Goal: Transaction & Acquisition: Purchase product/service

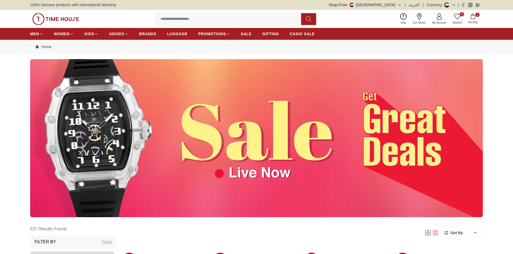
click at [265, 138] on img at bounding box center [256, 138] width 453 height 158
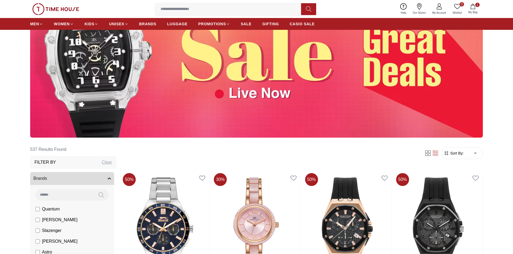
scroll to position [81, 0]
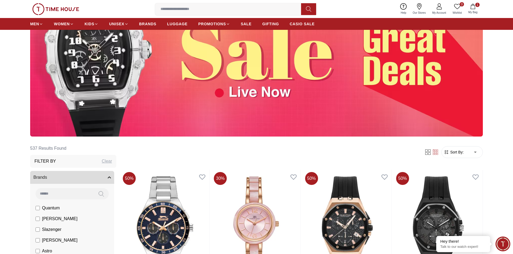
click at [457, 151] on span "Sort By:" at bounding box center [456, 152] width 15 height 5
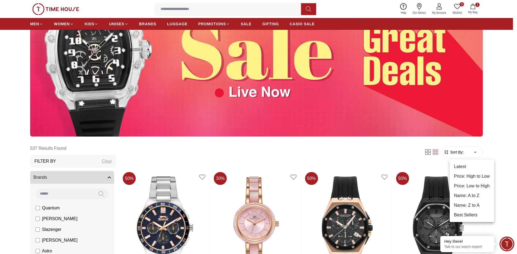
click at [474, 195] on li "Name: A to Z" at bounding box center [472, 196] width 44 height 10
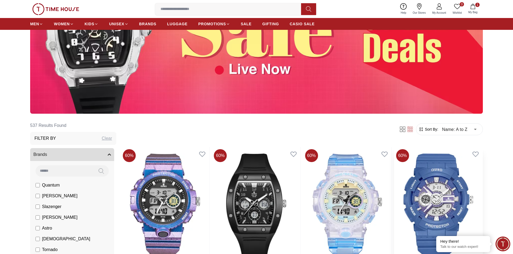
scroll to position [108, 0]
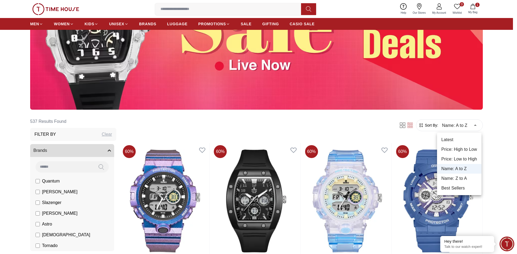
click at [450, 140] on li "Latest" at bounding box center [459, 140] width 44 height 10
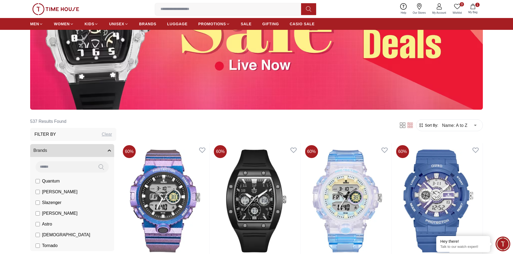
type input "*"
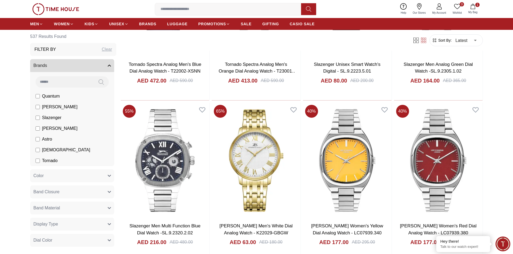
scroll to position [646, 0]
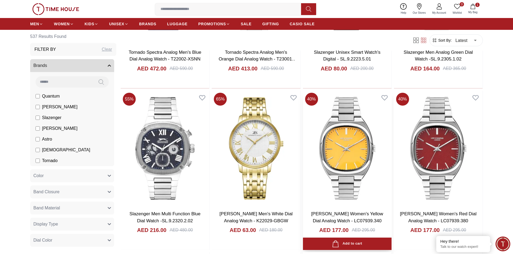
click at [357, 169] on img at bounding box center [347, 149] width 89 height 116
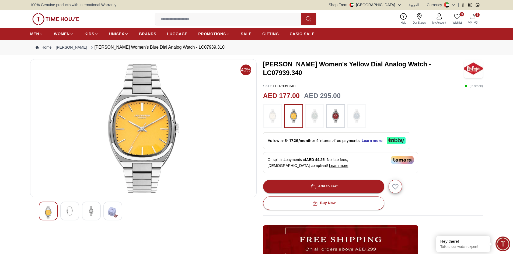
click at [312, 114] on img at bounding box center [314, 116] width 13 height 18
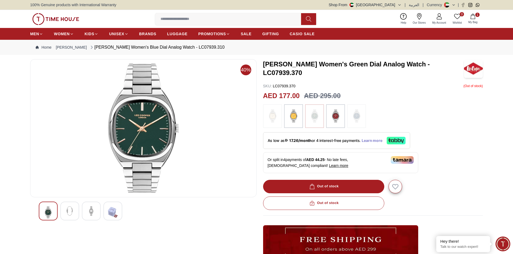
click at [380, 139] on span "Learn more" at bounding box center [372, 141] width 21 height 4
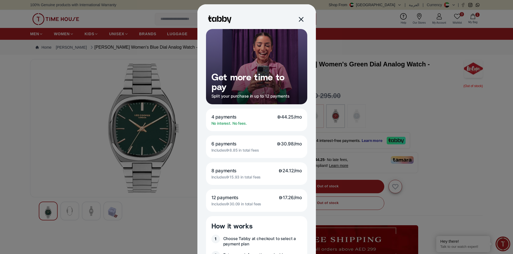
click at [300, 19] on div at bounding box center [301, 19] width 6 height 6
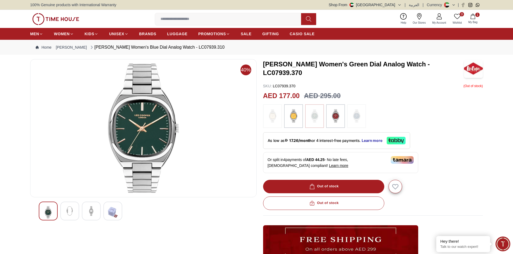
click at [99, 206] on div at bounding box center [91, 211] width 19 height 19
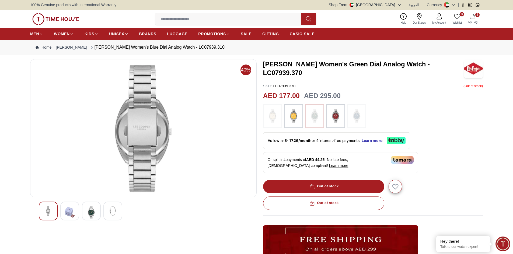
click at [51, 209] on img at bounding box center [48, 212] width 10 height 10
click at [90, 213] on img at bounding box center [91, 213] width 10 height 12
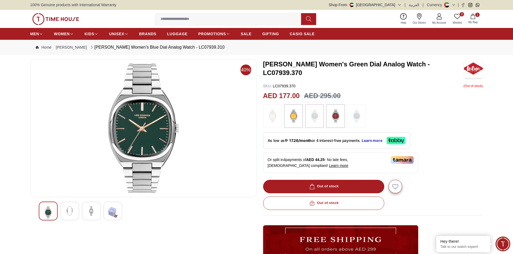
click at [111, 212] on img at bounding box center [113, 213] width 10 height 12
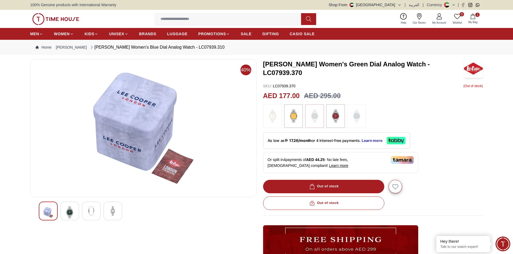
click at [93, 214] on img at bounding box center [91, 212] width 10 height 10
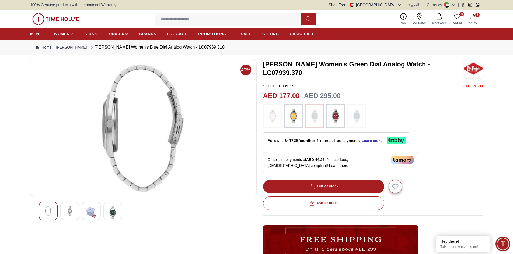
click at [41, 209] on div at bounding box center [48, 211] width 19 height 19
click at [64, 211] on div at bounding box center [69, 211] width 19 height 19
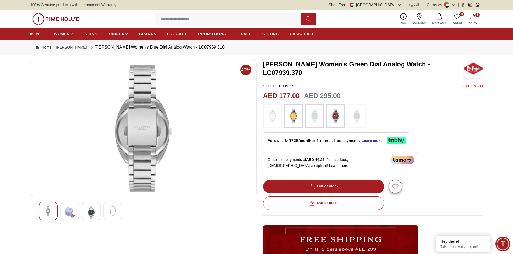
click at [334, 114] on img at bounding box center [335, 116] width 13 height 18
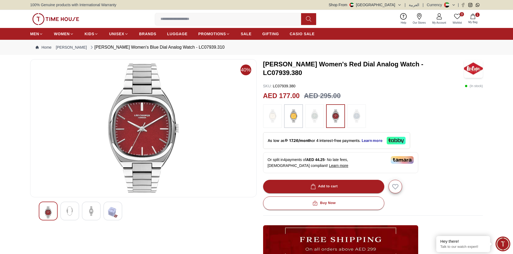
click at [317, 115] on img at bounding box center [314, 116] width 13 height 18
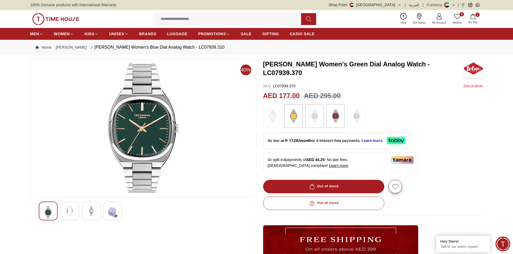
click at [352, 114] on img at bounding box center [356, 116] width 13 height 18
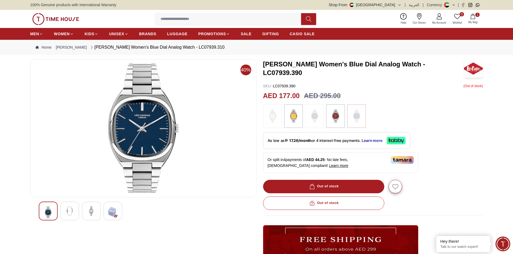
click at [304, 120] on div at bounding box center [373, 116] width 220 height 24
click at [312, 115] on img at bounding box center [314, 116] width 13 height 18
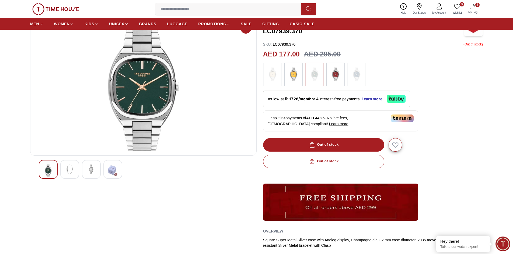
scroll to position [54, 0]
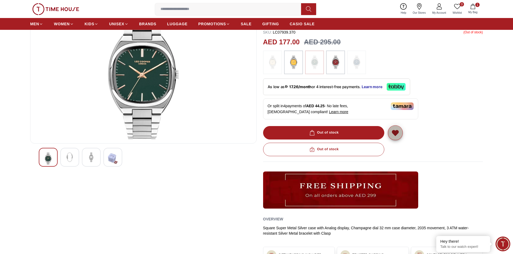
click at [394, 134] on icon "button" at bounding box center [395, 133] width 6 height 5
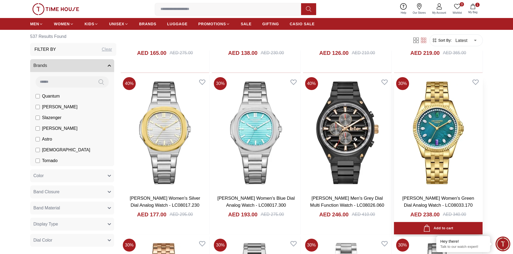
scroll to position [1481, 0]
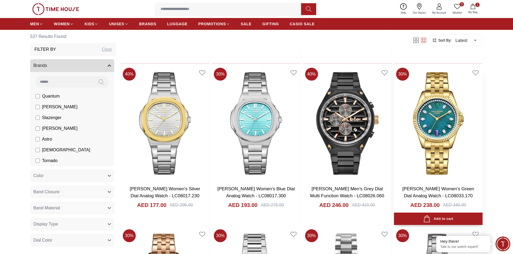
click at [439, 144] on img at bounding box center [438, 124] width 89 height 116
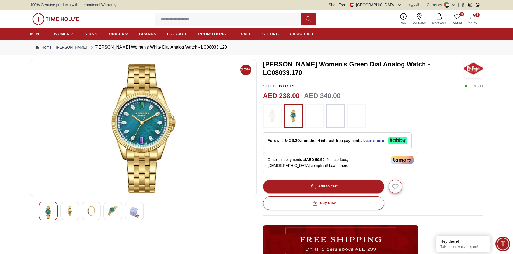
click at [116, 208] on img at bounding box center [113, 212] width 10 height 10
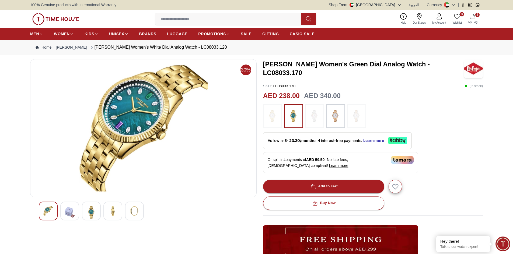
click at [93, 212] on img at bounding box center [91, 213] width 10 height 12
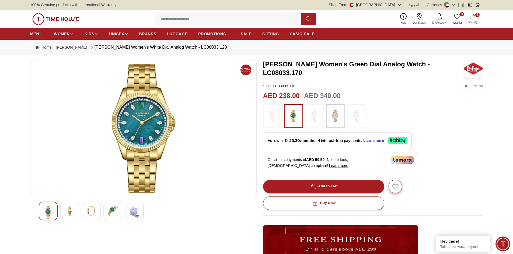
click at [114, 207] on img at bounding box center [113, 212] width 10 height 10
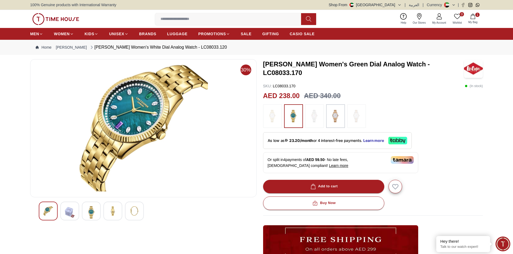
click at [334, 118] on img at bounding box center [335, 116] width 13 height 18
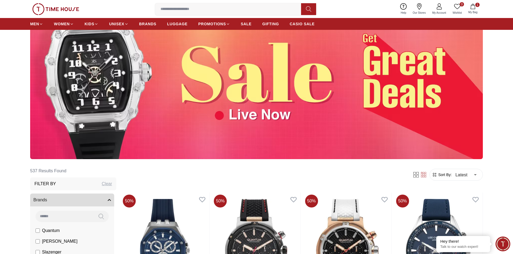
scroll to position [54, 0]
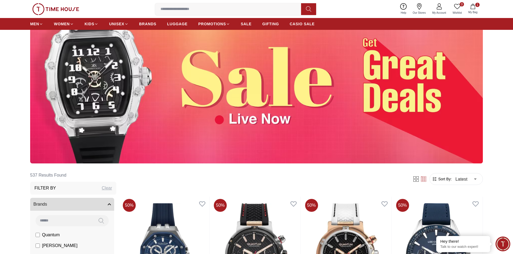
click at [446, 179] on span "Sort By:" at bounding box center [444, 179] width 15 height 5
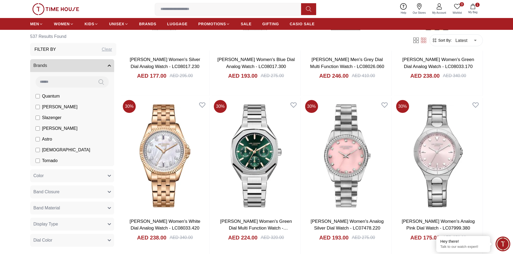
scroll to position [808, 0]
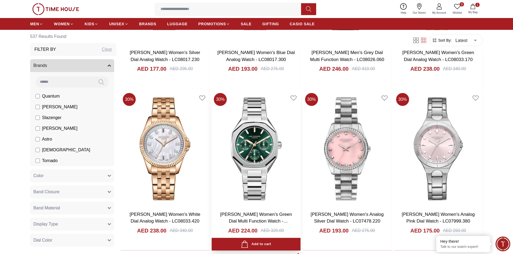
click at [255, 155] on img at bounding box center [256, 149] width 89 height 116
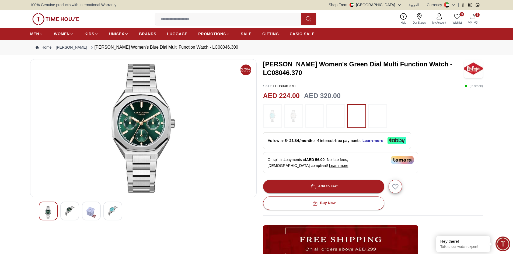
click at [72, 209] on img at bounding box center [70, 212] width 10 height 10
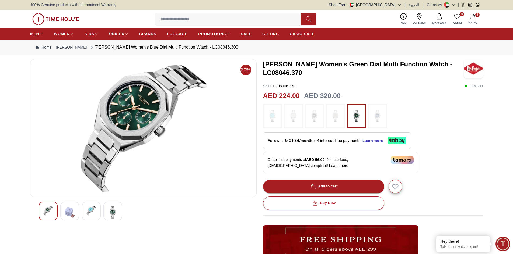
click at [53, 211] on div at bounding box center [48, 211] width 19 height 19
click at [113, 214] on img at bounding box center [113, 213] width 10 height 12
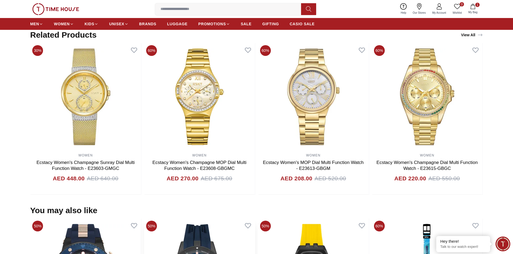
scroll to position [296, 0]
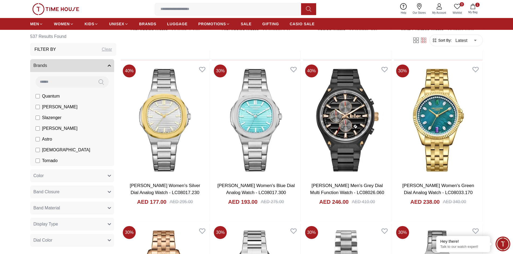
scroll to position [1481, 0]
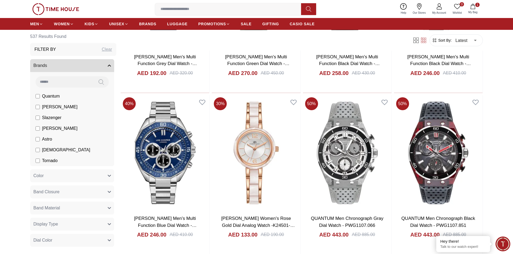
scroll to position [2423, 0]
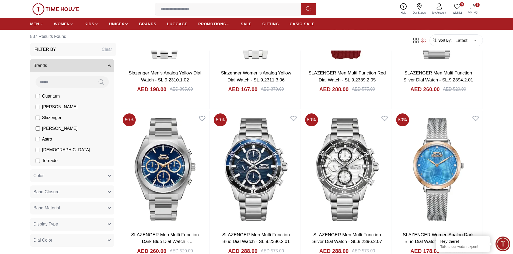
scroll to position [2908, 0]
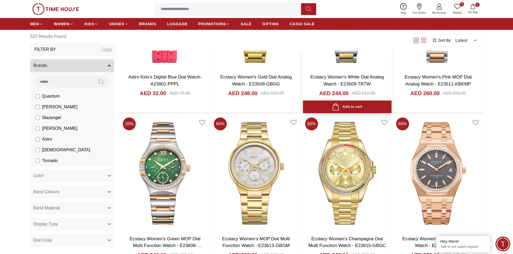
scroll to position [4039, 0]
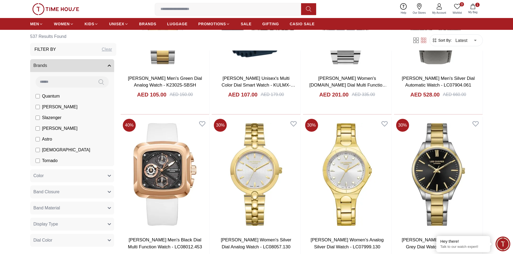
scroll to position [4685, 0]
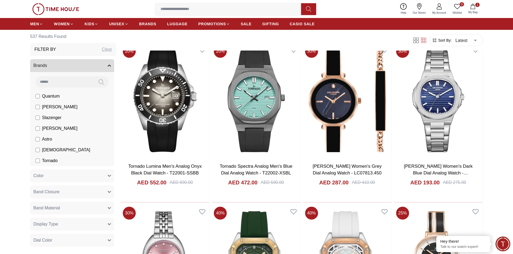
scroll to position [5547, 0]
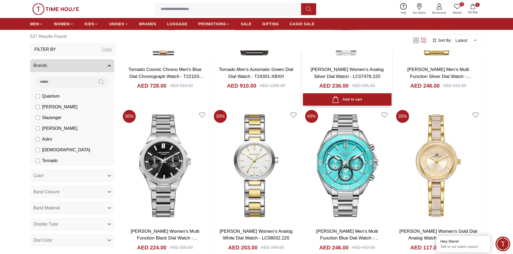
scroll to position [6328, 0]
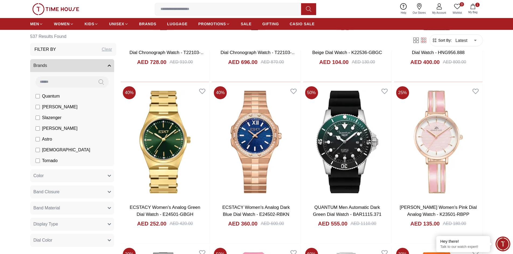
scroll to position [7135, 0]
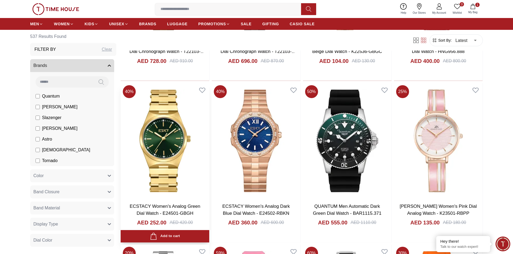
click at [173, 146] on img at bounding box center [165, 141] width 89 height 116
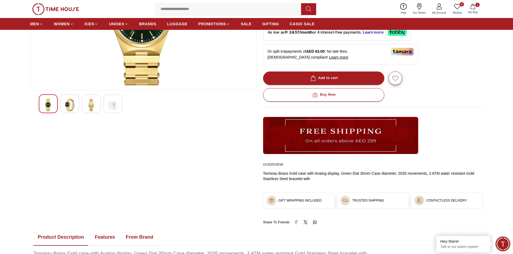
scroll to position [108, 0]
click at [72, 102] on img at bounding box center [70, 105] width 10 height 12
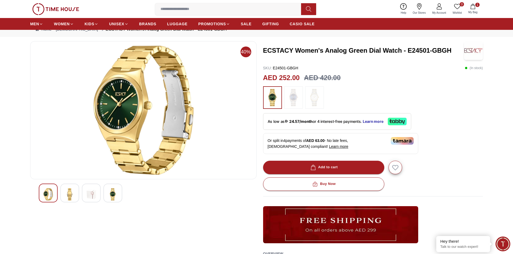
scroll to position [54, 0]
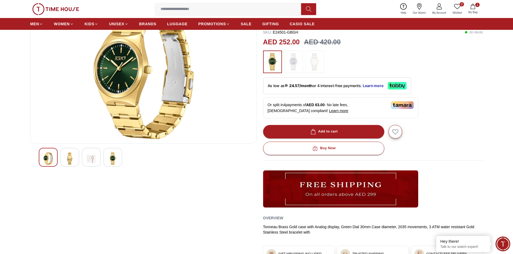
click at [95, 159] on img at bounding box center [91, 159] width 10 height 12
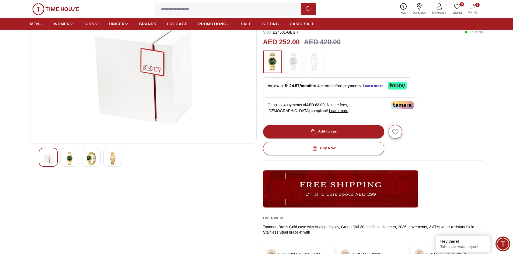
click at [114, 157] on img at bounding box center [113, 159] width 10 height 12
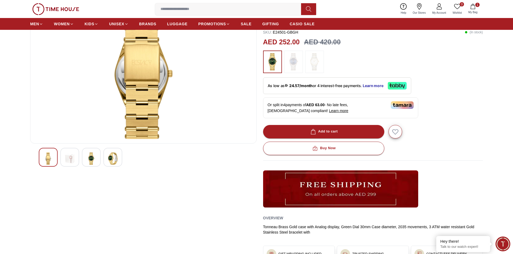
scroll to position [0, 0]
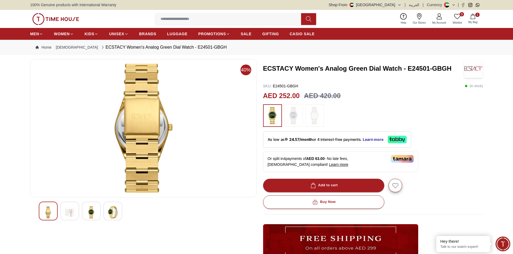
click at [96, 213] on div at bounding box center [91, 211] width 19 height 19
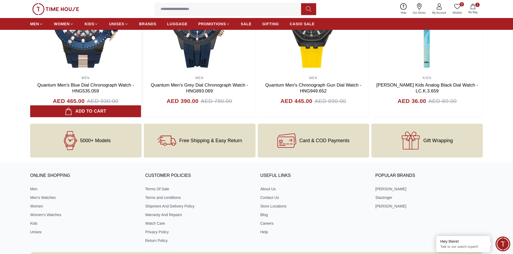
scroll to position [512, 0]
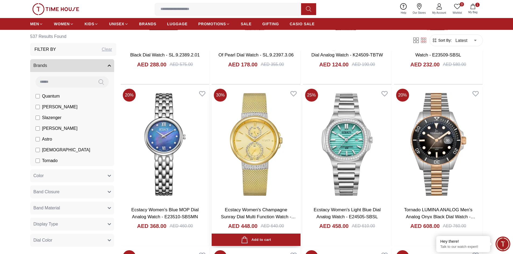
scroll to position [323, 0]
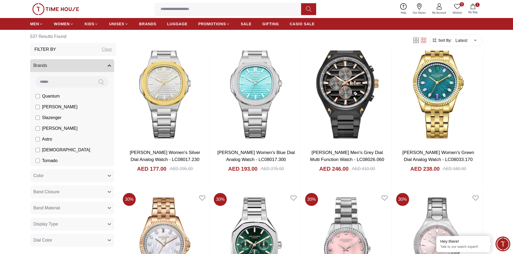
scroll to position [1508, 0]
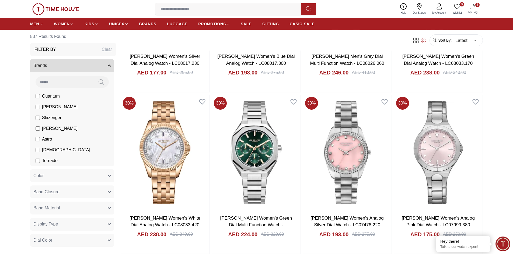
scroll to position [1616, 0]
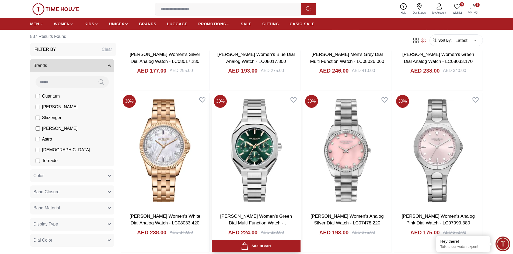
click at [251, 150] on img at bounding box center [256, 151] width 89 height 116
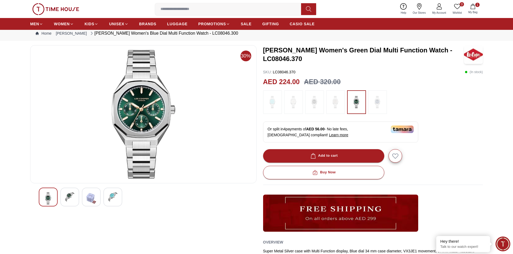
scroll to position [27, 0]
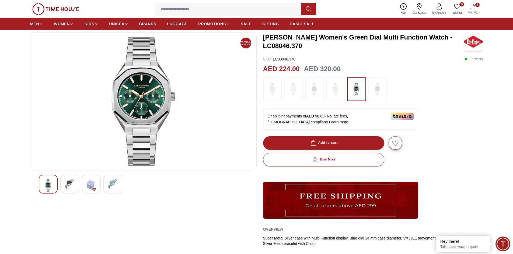
click at [76, 188] on div at bounding box center [69, 184] width 19 height 19
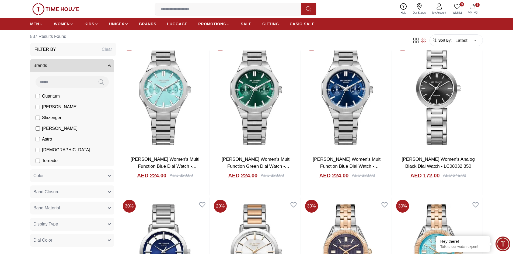
scroll to position [350, 0]
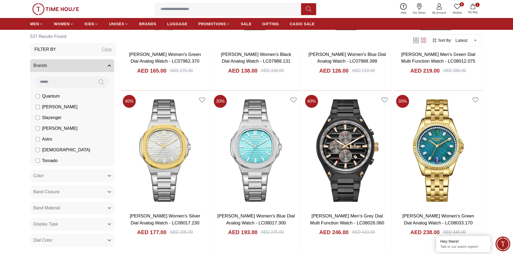
scroll to position [1454, 0]
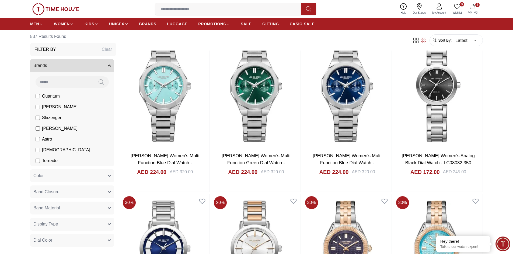
scroll to position [296, 0]
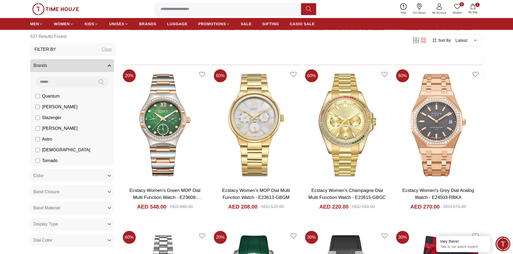
scroll to position [3258, 0]
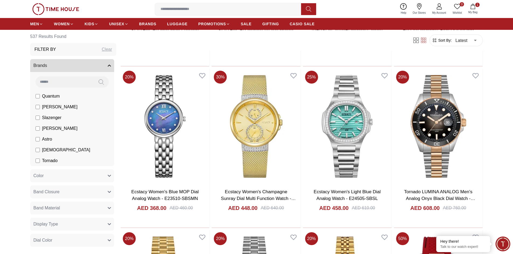
scroll to position [6031, 0]
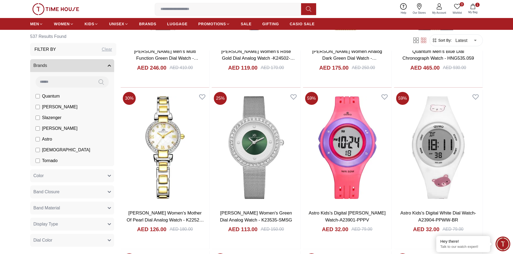
scroll to position [7135, 0]
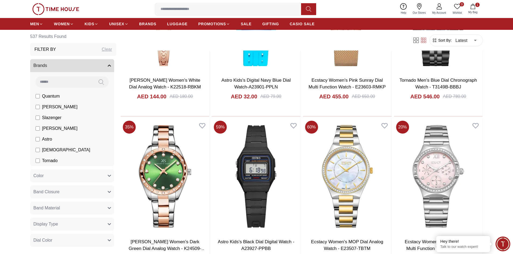
scroll to position [9532, 0]
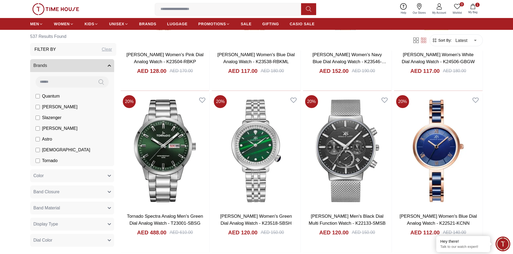
scroll to position [11174, 0]
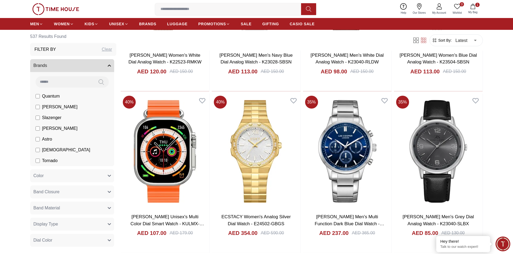
scroll to position [12198, 0]
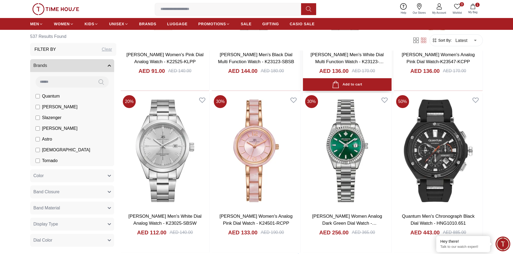
scroll to position [13032, 0]
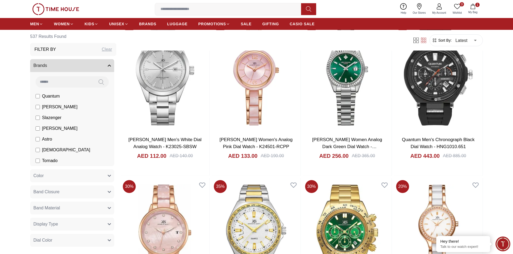
scroll to position [12978, 0]
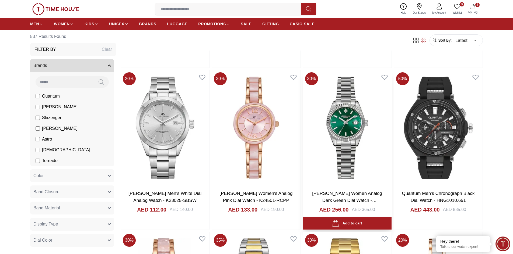
click at [346, 147] on img at bounding box center [347, 128] width 89 height 116
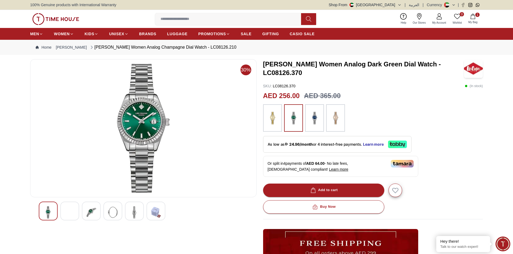
click at [70, 212] on img at bounding box center [70, 213] width 10 height 12
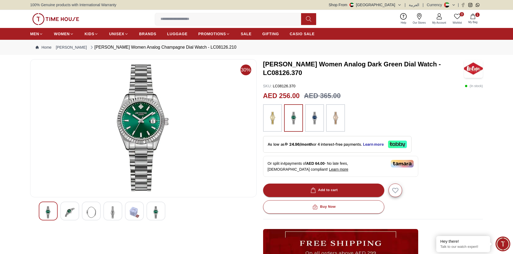
click at [93, 215] on img at bounding box center [91, 213] width 10 height 12
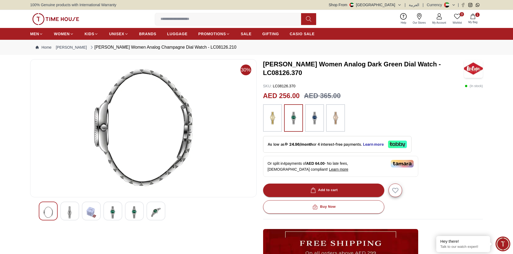
click at [114, 211] on img at bounding box center [113, 213] width 10 height 12
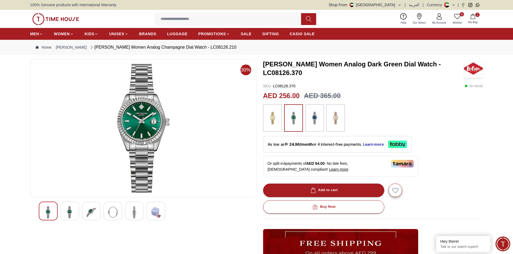
click at [135, 211] on img at bounding box center [135, 213] width 10 height 12
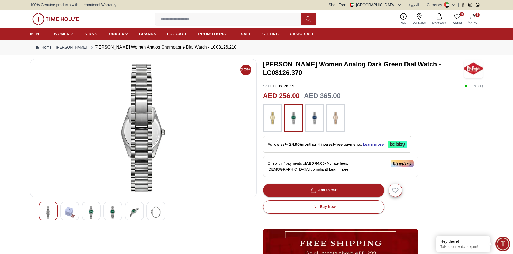
scroll to position [671, 0]
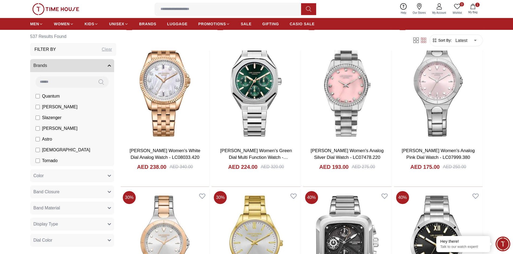
scroll to position [1616, 0]
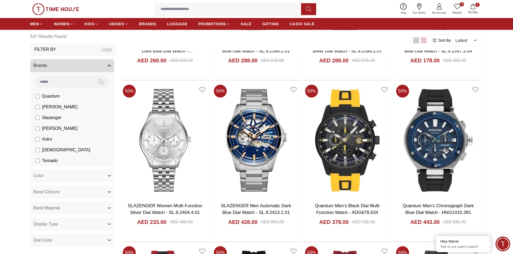
scroll to position [3096, 0]
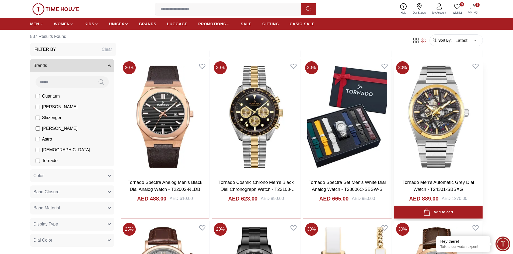
scroll to position [7485, 0]
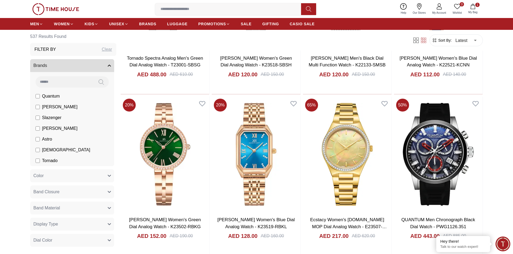
scroll to position [12198, 0]
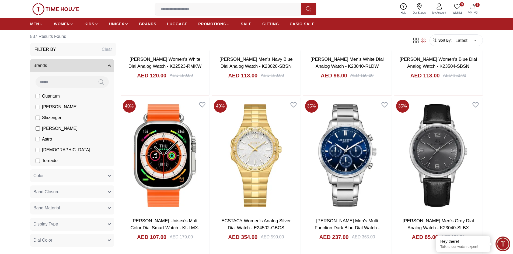
scroll to position [12951, 0]
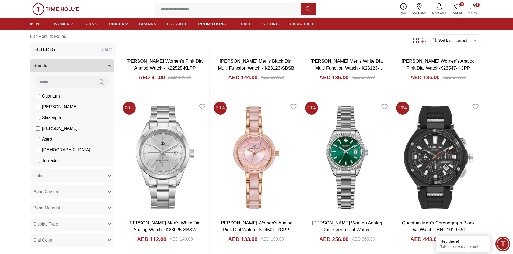
scroll to position [13759, 0]
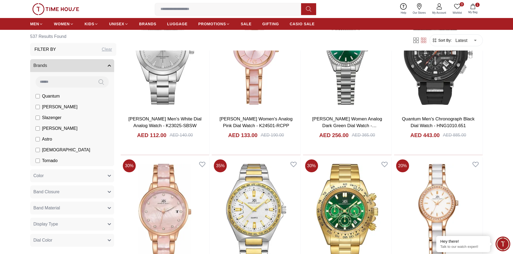
scroll to position [13867, 0]
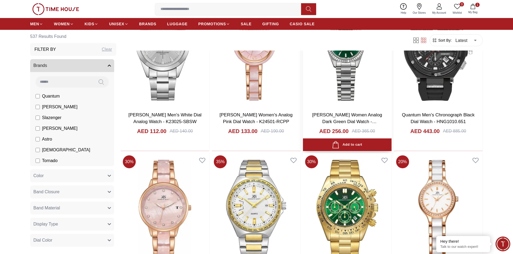
click at [355, 87] on img at bounding box center [347, 49] width 89 height 116
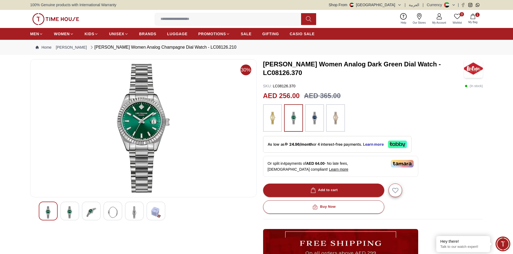
click at [398, 145] on icon at bounding box center [397, 144] width 3 height 4
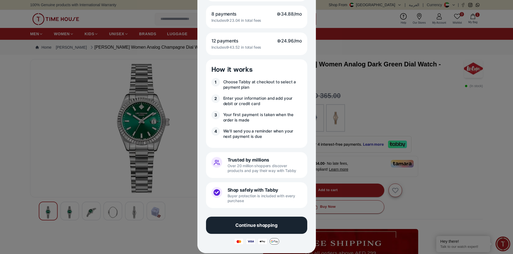
scroll to position [160, 0]
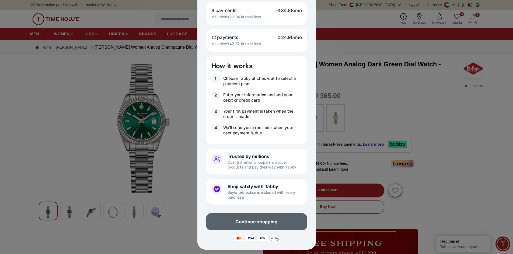
click at [263, 224] on p "Continue shopping" at bounding box center [256, 222] width 42 height 6
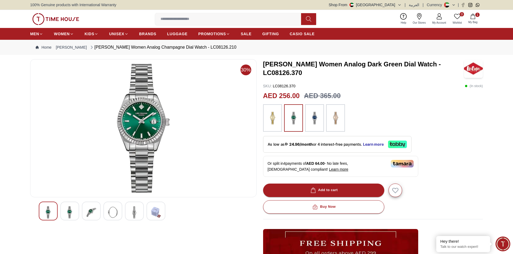
click at [220, 173] on img at bounding box center [143, 128] width 217 height 129
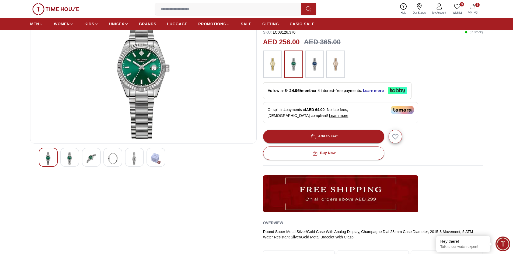
scroll to position [27, 0]
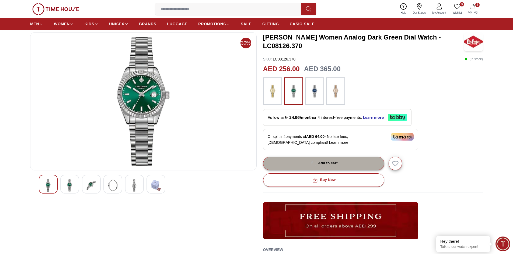
click at [329, 165] on div "Add to cart" at bounding box center [323, 163] width 28 height 6
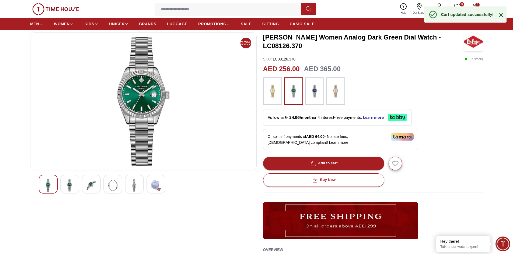
click at [477, 3] on span "2" at bounding box center [477, 5] width 4 height 4
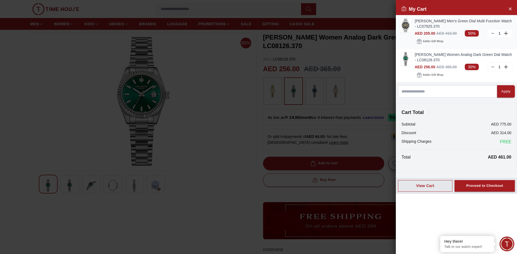
click at [494, 34] on icon at bounding box center [493, 33] width 4 height 4
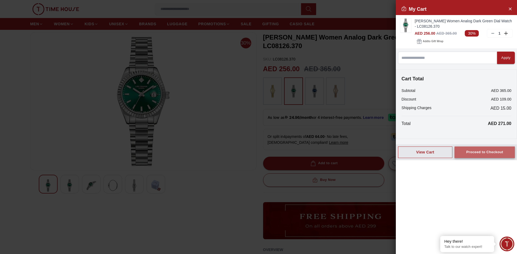
click at [480, 153] on div "Proceed to Checkout" at bounding box center [484, 152] width 37 height 6
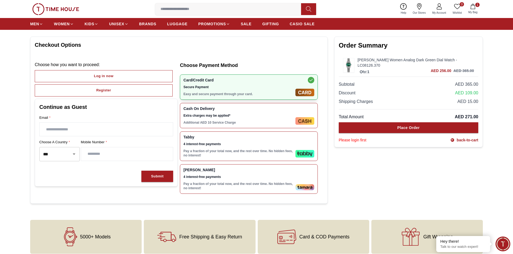
click at [305, 154] on img at bounding box center [304, 154] width 19 height 8
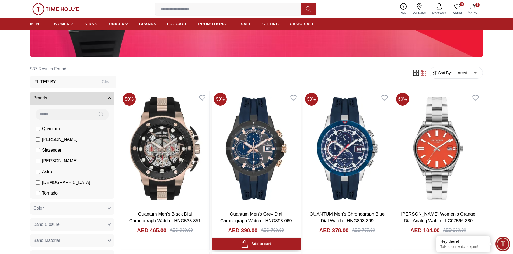
scroll to position [269, 0]
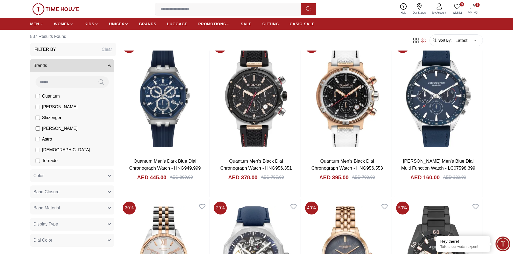
scroll to position [1025, 0]
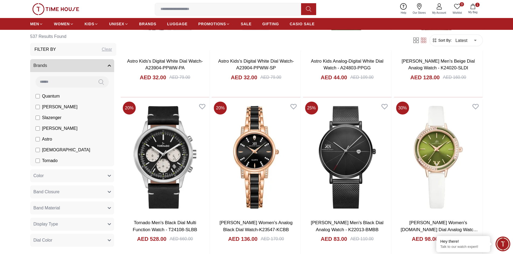
scroll to position [9713, 0]
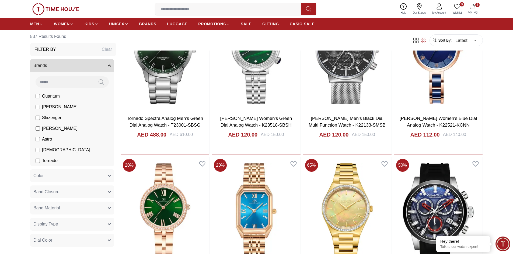
scroll to position [12114, 0]
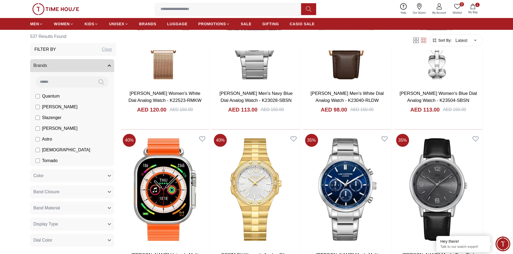
scroll to position [12948, 0]
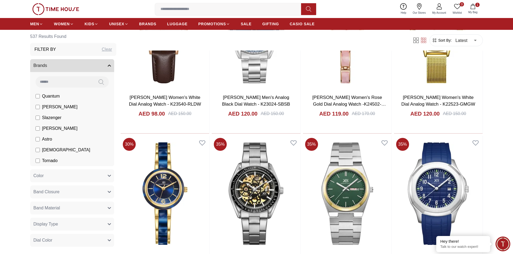
scroll to position [14554, 0]
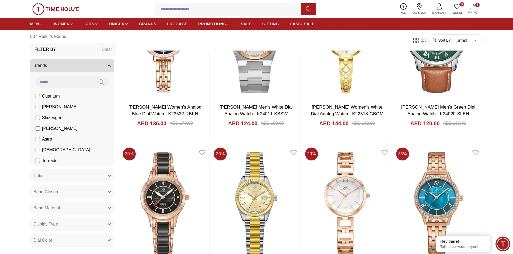
scroll to position [15340, 0]
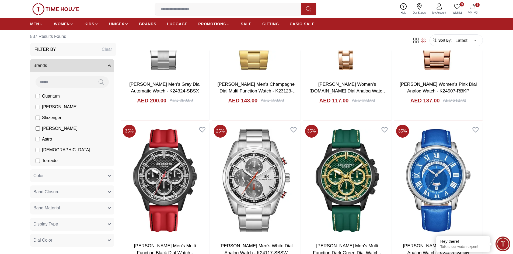
scroll to position [16206, 0]
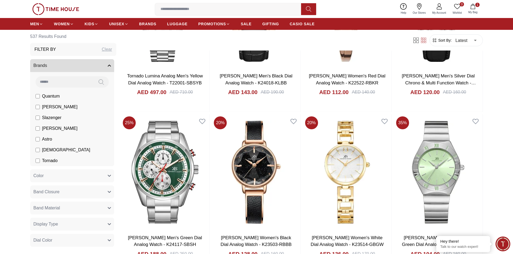
scroll to position [17009, 0]
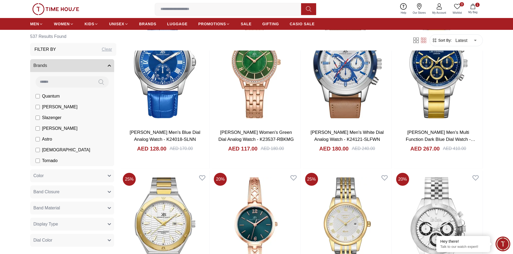
scroll to position [17817, 0]
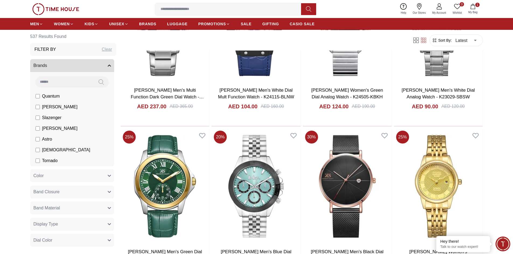
scroll to position [18614, 0]
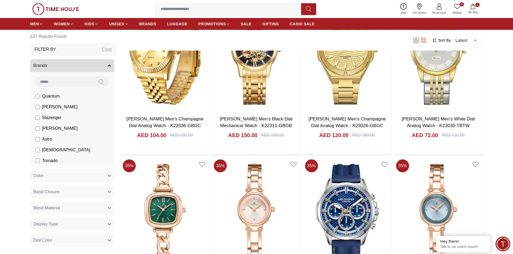
scroll to position [19433, 0]
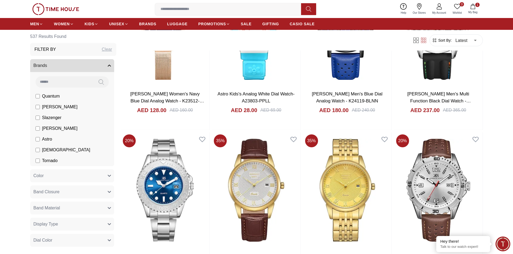
scroll to position [20240, 0]
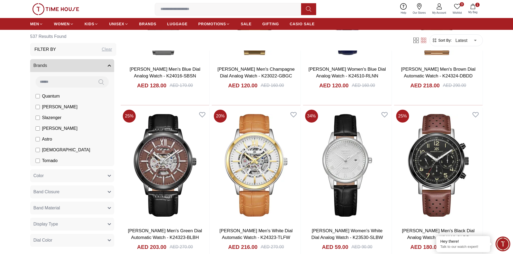
scroll to position [21073, 0]
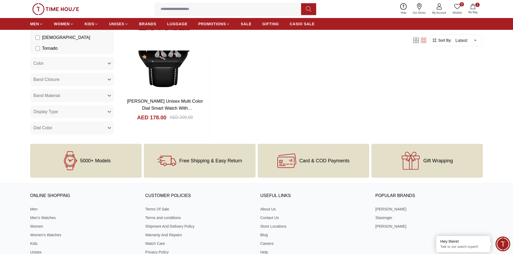
scroll to position [21991, 0]
